Goal: Task Accomplishment & Management: Complete application form

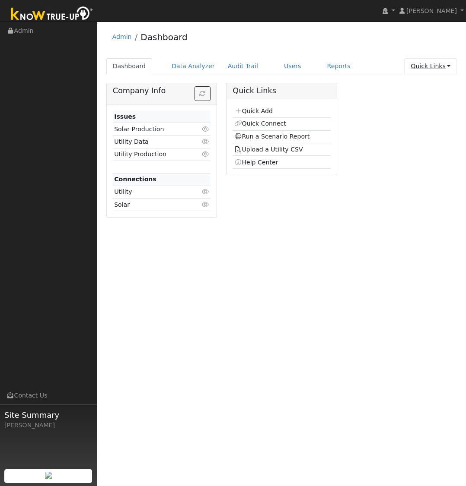
click at [422, 71] on link "Quick Links" at bounding box center [430, 66] width 53 height 16
click at [419, 83] on link "Quick Add" at bounding box center [413, 85] width 88 height 12
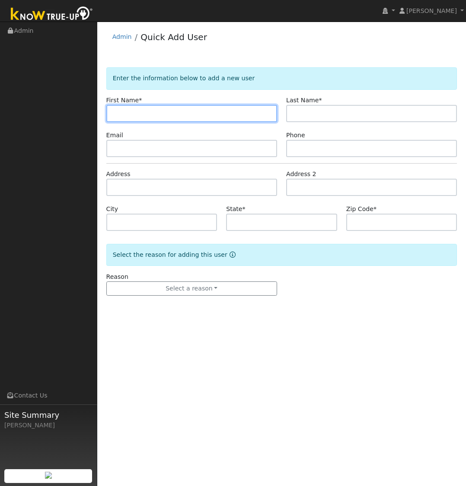
click at [124, 121] on input "text" at bounding box center [191, 113] width 171 height 17
type input "[PERSON_NAME]"
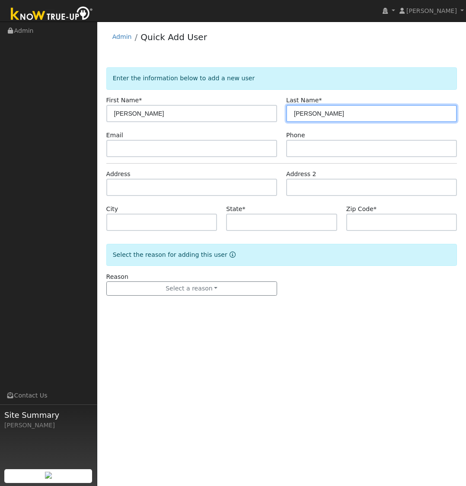
type input "[PERSON_NAME]"
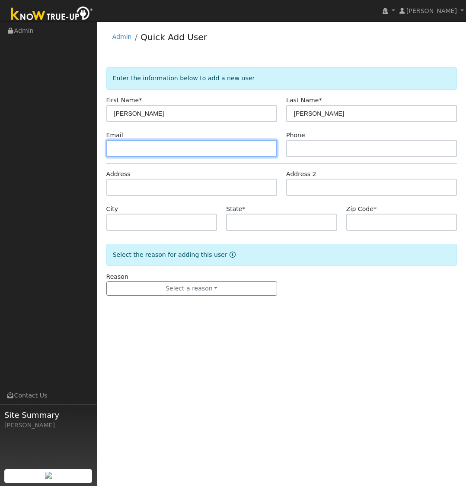
click at [127, 151] on input "text" at bounding box center [191, 148] width 171 height 17
paste input "[EMAIL_ADDRESS][DOMAIN_NAME]"
type input "[EMAIL_ADDRESS][DOMAIN_NAME]"
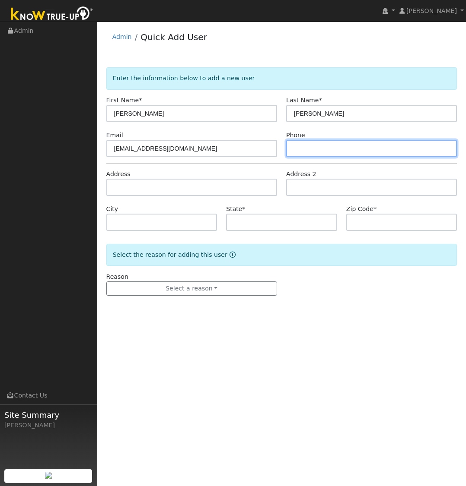
click at [349, 154] on input "text" at bounding box center [371, 148] width 171 height 17
type input "6199872595"
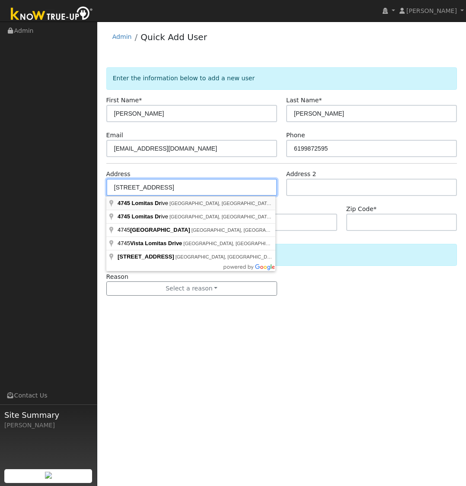
type input "[STREET_ADDRESS]"
type input "[GEOGRAPHIC_DATA]"
type input "CA"
type input "92116"
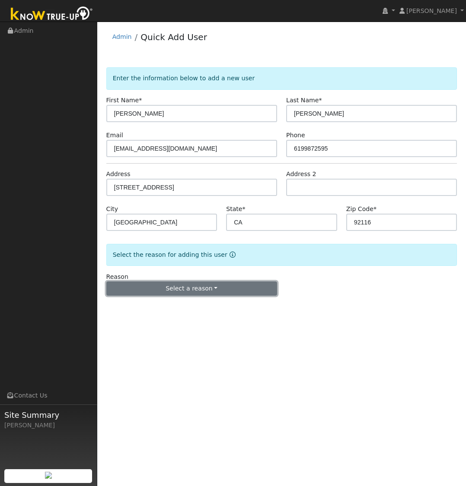
click at [177, 289] on button "Select a reason" at bounding box center [191, 289] width 171 height 15
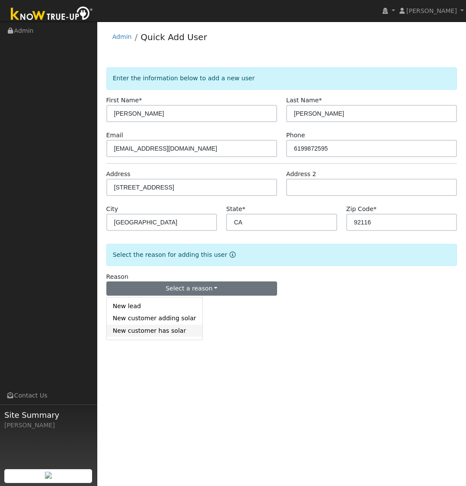
click at [169, 328] on link "New customer has solar" at bounding box center [154, 331] width 95 height 12
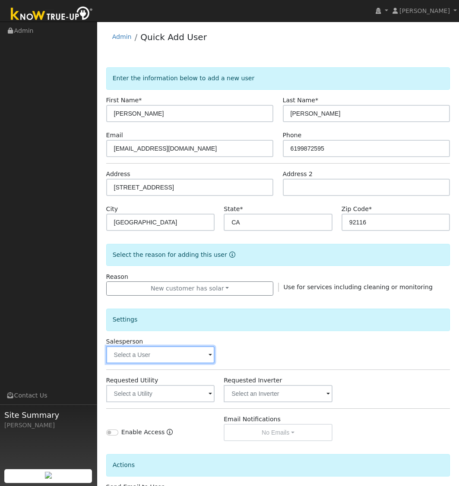
click at [188, 348] on input "text" at bounding box center [160, 354] width 109 height 17
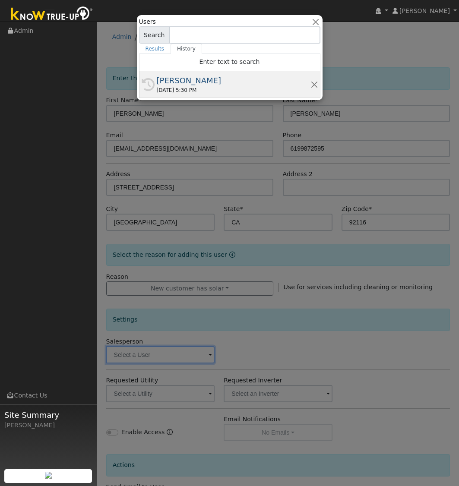
click at [210, 78] on div "[PERSON_NAME]" at bounding box center [234, 81] width 154 height 12
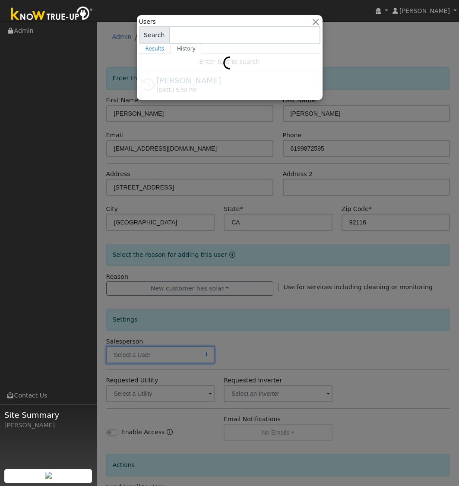
type input "[PERSON_NAME]"
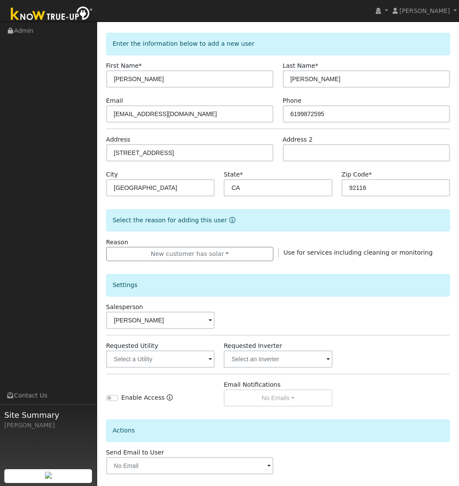
scroll to position [72, 0]
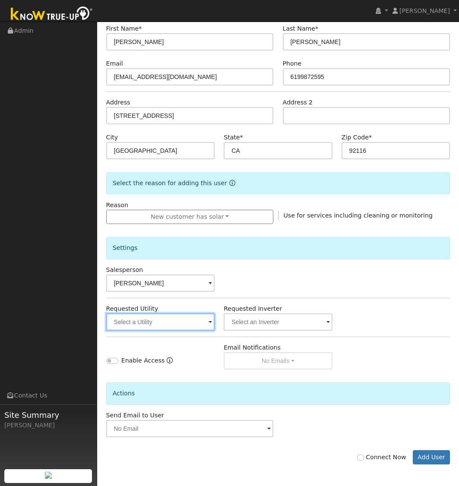
click at [156, 321] on input "text" at bounding box center [160, 322] width 109 height 17
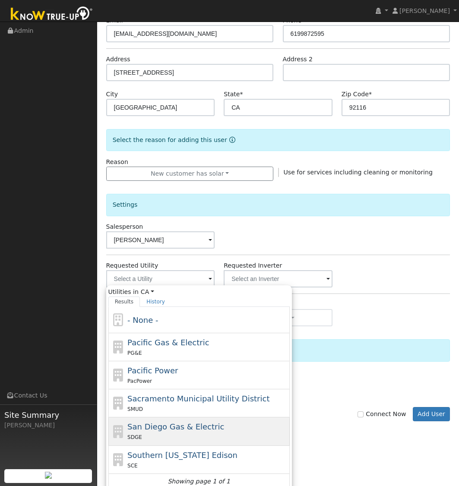
click at [181, 432] on span "San Diego Gas & Electric" at bounding box center [175, 427] width 97 height 9
type input "San Diego Gas & Electric"
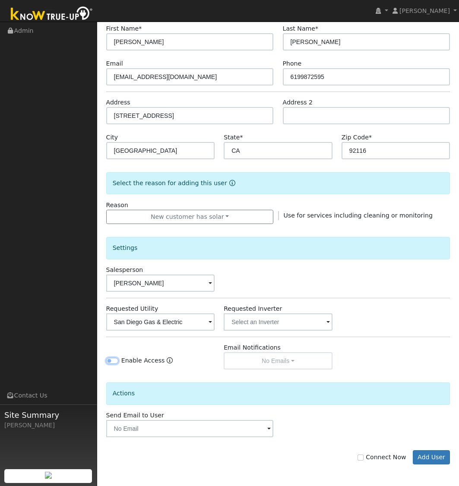
click at [115, 362] on input "Enable Access" at bounding box center [112, 361] width 12 height 6
checkbox input "true"
click at [185, 421] on input "text" at bounding box center [190, 428] width 168 height 17
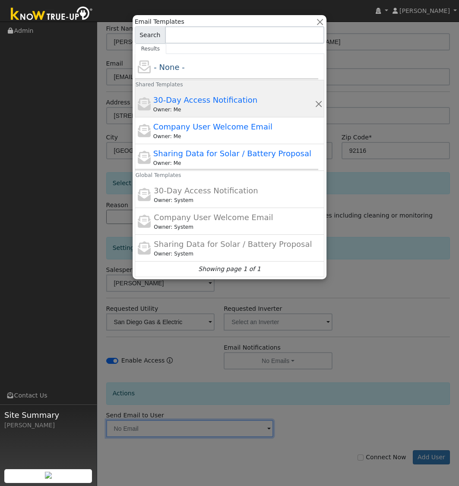
click at [232, 97] on span "30-Day Access Notification" at bounding box center [205, 99] width 104 height 9
type input "30-Day Access Notification"
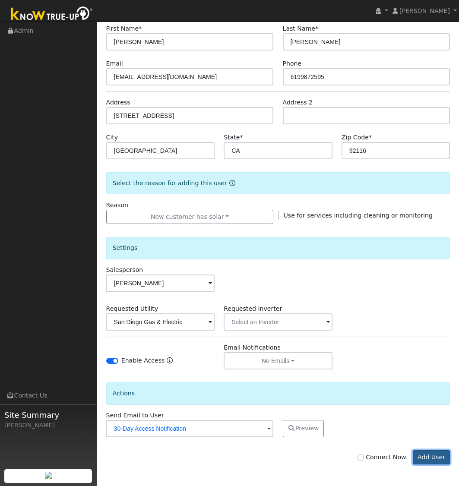
click at [430, 461] on button "Add User" at bounding box center [432, 458] width 38 height 15
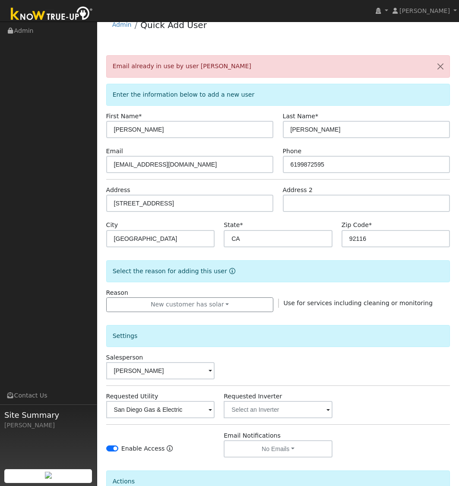
scroll to position [0, 0]
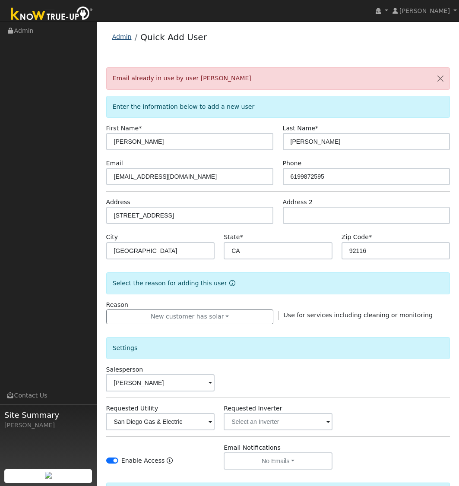
click at [126, 37] on link "Admin" at bounding box center [121, 36] width 19 height 7
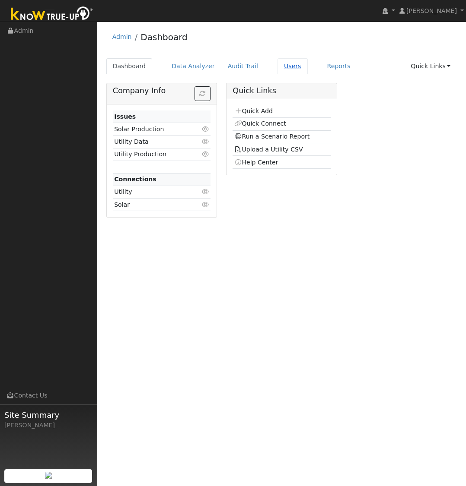
click at [277, 64] on link "Users" at bounding box center [292, 66] width 30 height 16
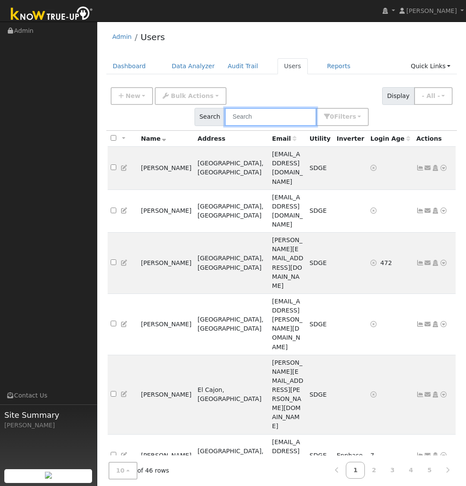
click at [264, 113] on input "text" at bounding box center [271, 117] width 92 height 18
type input "ronald"
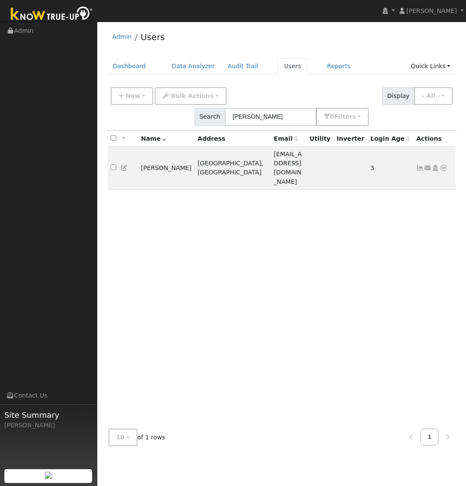
click at [268, 225] on div "All None All on page None on page Name Address Email Utility Inverter Login Age…" at bounding box center [281, 277] width 351 height 292
click at [255, 248] on div "All None All on page None on page Name Address Email Utility Inverter Login Age…" at bounding box center [281, 277] width 351 height 292
